Goal: Information Seeking & Learning: Learn about a topic

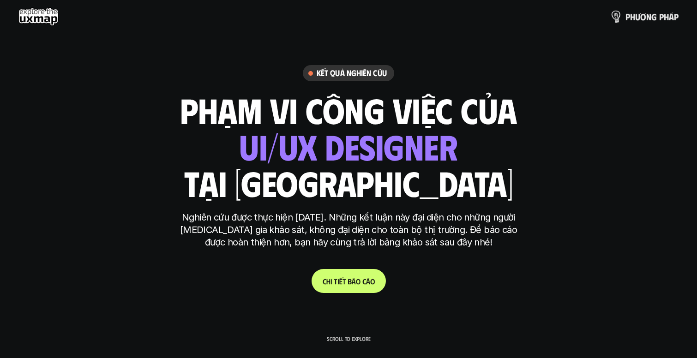
click at [637, 15] on p "p h ư ơ n g p h á p" at bounding box center [651, 17] width 53 height 10
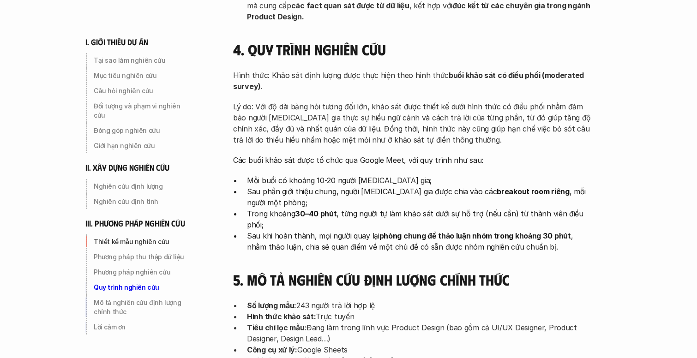
scroll to position [3038, 0]
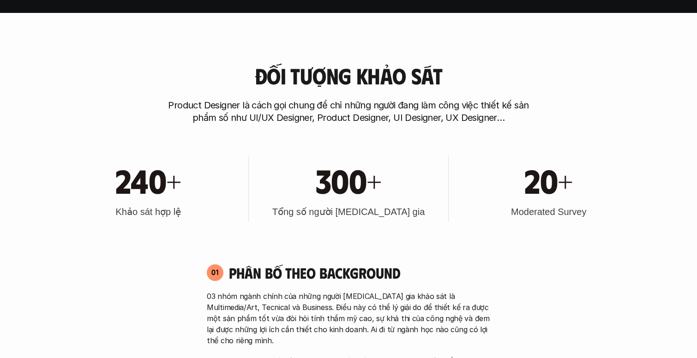
scroll to position [344, 0]
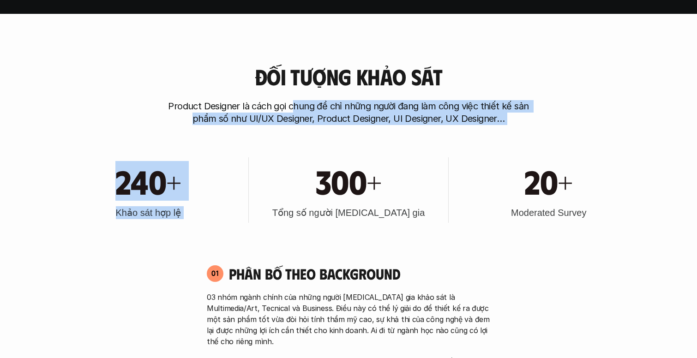
drag, startPoint x: 292, startPoint y: 104, endPoint x: 389, endPoint y: 138, distance: 103.1
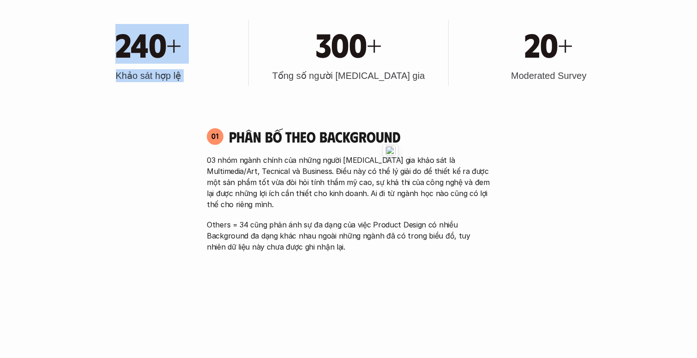
scroll to position [482, 0]
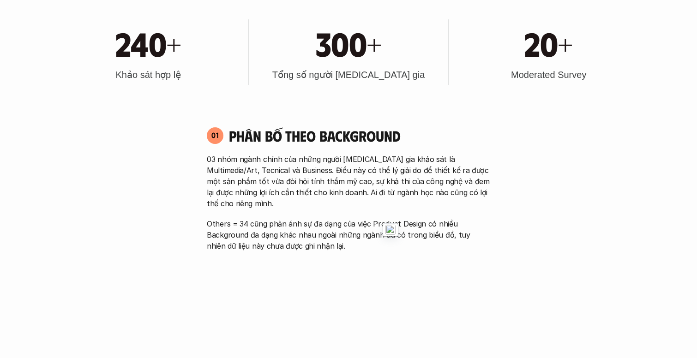
click at [352, 136] on h4 "Phân bố theo background" at bounding box center [359, 136] width 261 height 18
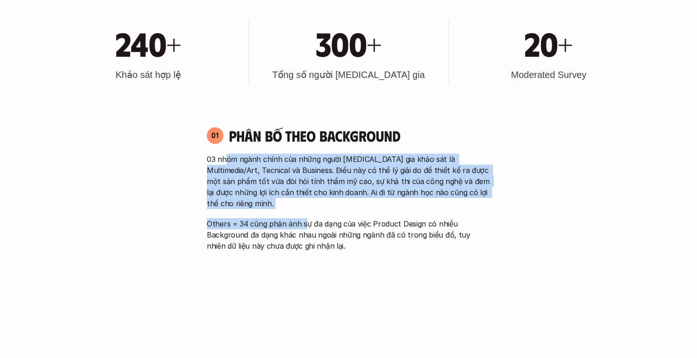
drag, startPoint x: 228, startPoint y: 161, endPoint x: 305, endPoint y: 211, distance: 92.6
click at [306, 212] on div "03 nhóm ngành chính của những người [MEDICAL_DATA] gia khảo sát là Multimedia/A…" at bounding box center [348, 203] width 283 height 98
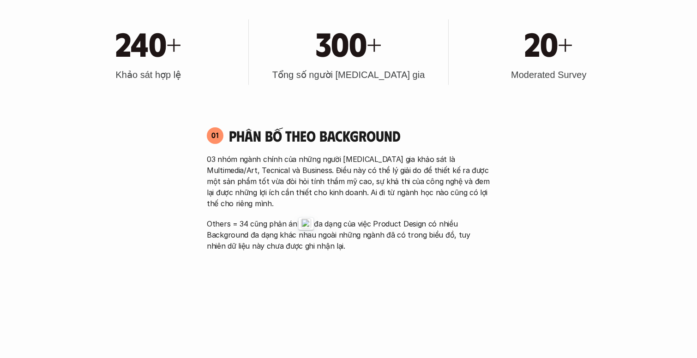
click at [322, 169] on p "03 nhóm ngành chính của những người [MEDICAL_DATA] gia khảo sát là Multimedia/A…" at bounding box center [348, 181] width 283 height 55
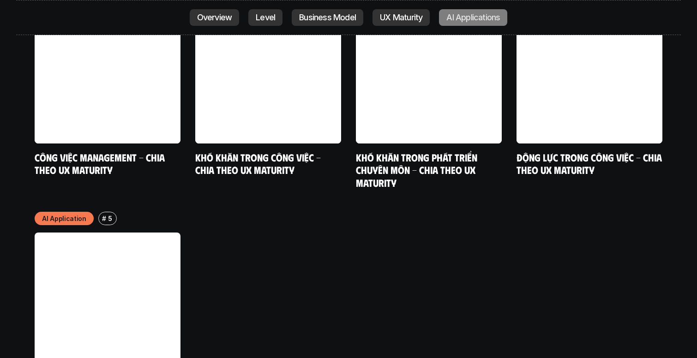
scroll to position [4649, 0]
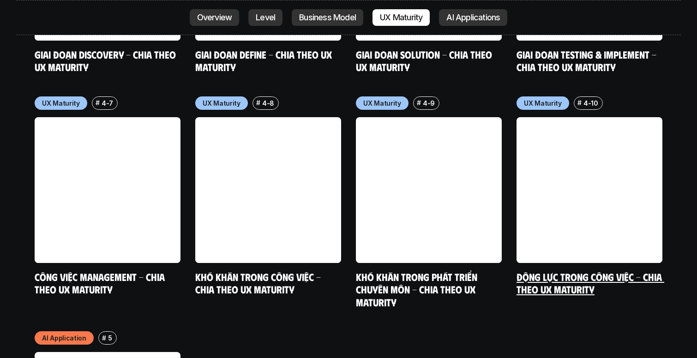
click at [560, 117] on link at bounding box center [589, 190] width 146 height 146
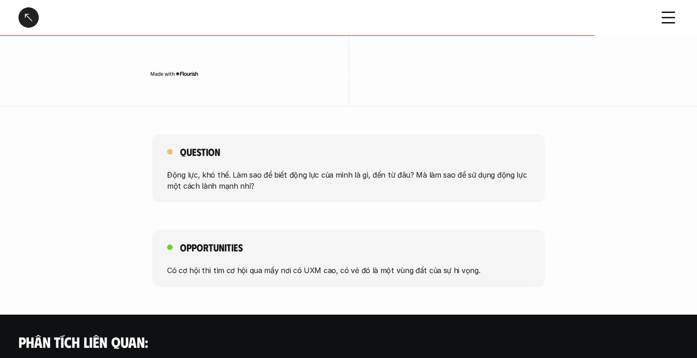
scroll to position [1404, 0]
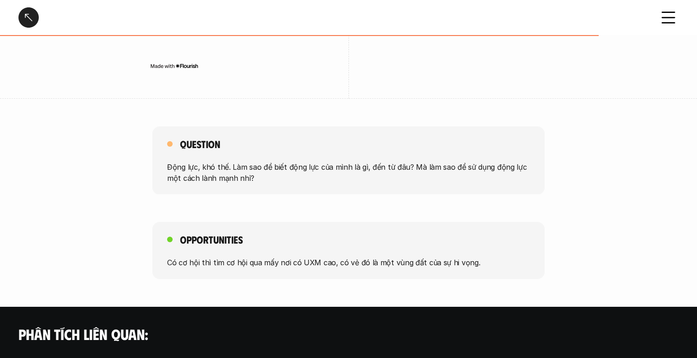
click at [34, 14] on div at bounding box center [28, 17] width 20 height 20
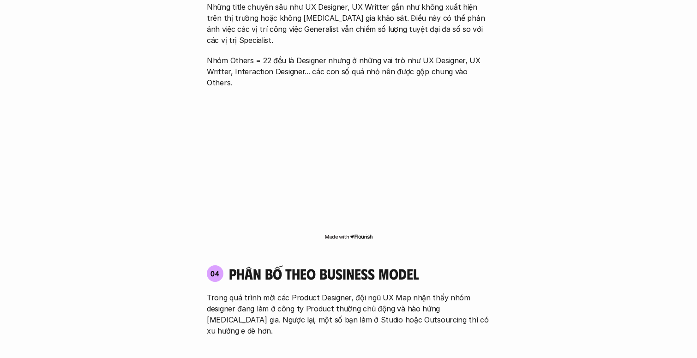
scroll to position [2625, 0]
